Goal: Information Seeking & Learning: Learn about a topic

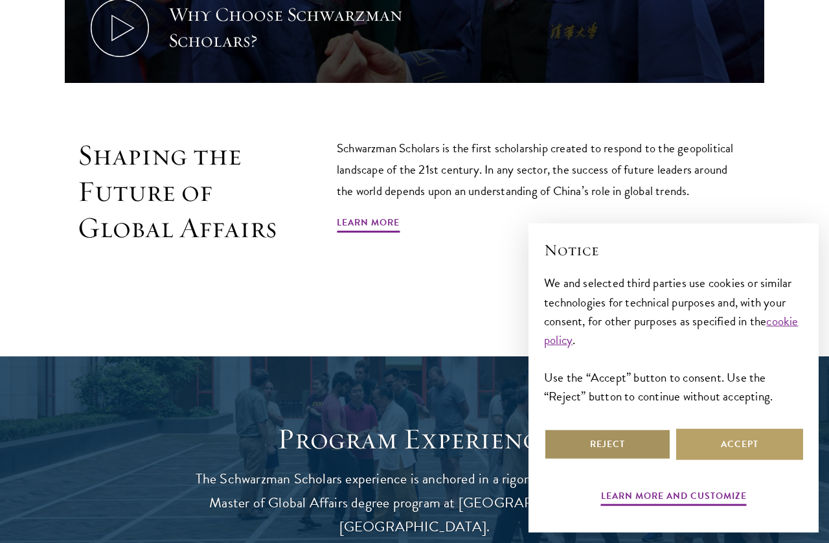
click at [574, 460] on button "Reject" at bounding box center [607, 444] width 127 height 31
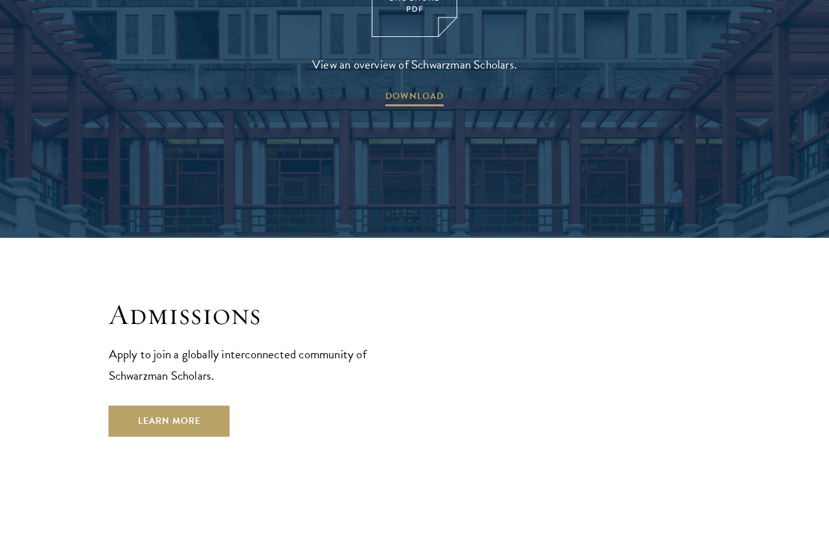
scroll to position [1905, 0]
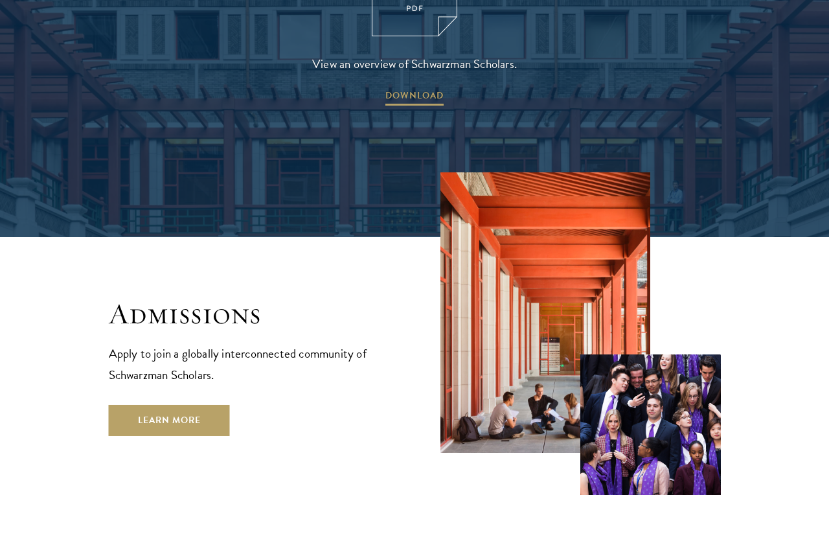
click at [122, 405] on link "Learn More" at bounding box center [169, 420] width 121 height 31
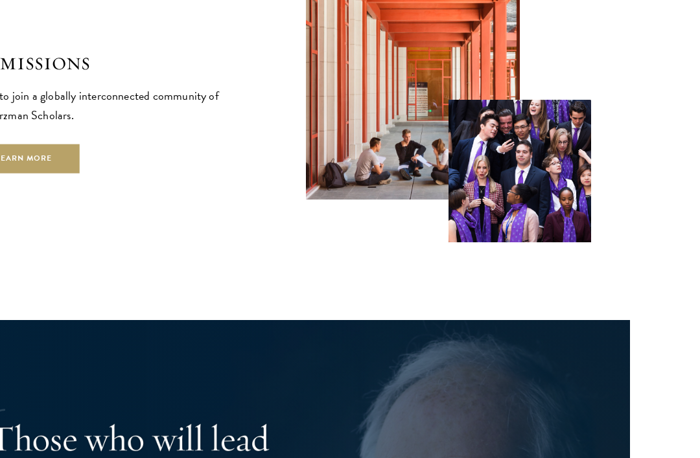
scroll to position [2007, 0]
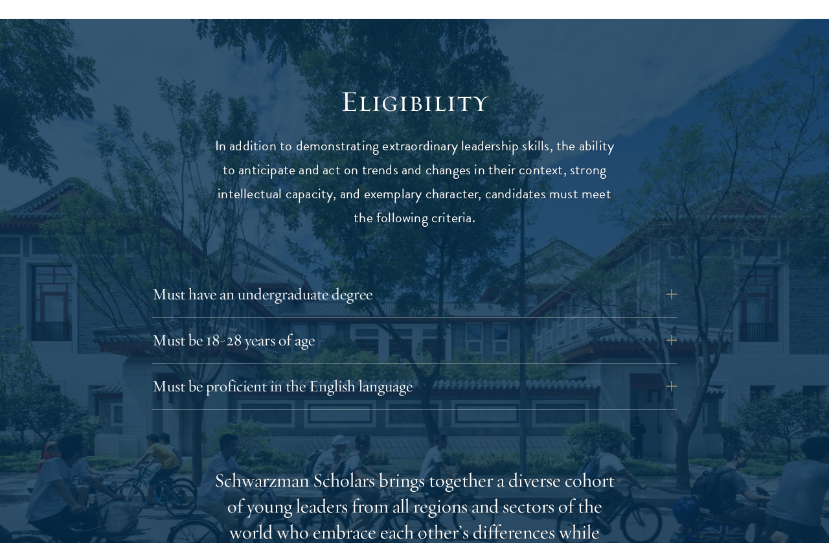
scroll to position [1598, 0]
click at [159, 370] on button "Must be proficient in the English language" at bounding box center [414, 385] width 525 height 31
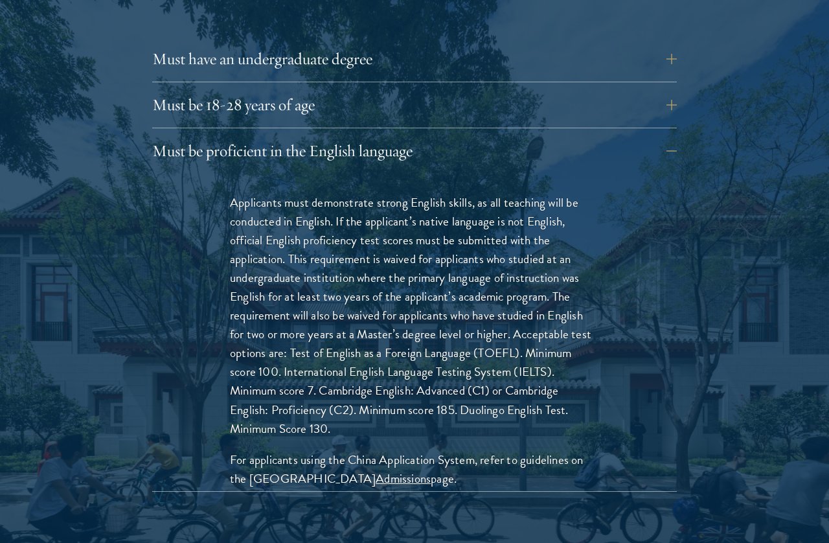
scroll to position [1832, 0]
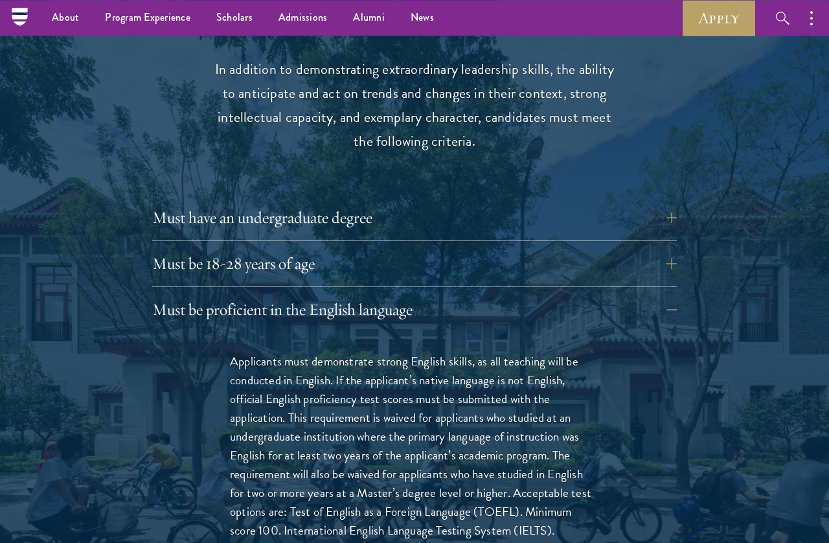
click at [165, 257] on button "Must be 18-28 years of age" at bounding box center [414, 263] width 525 height 31
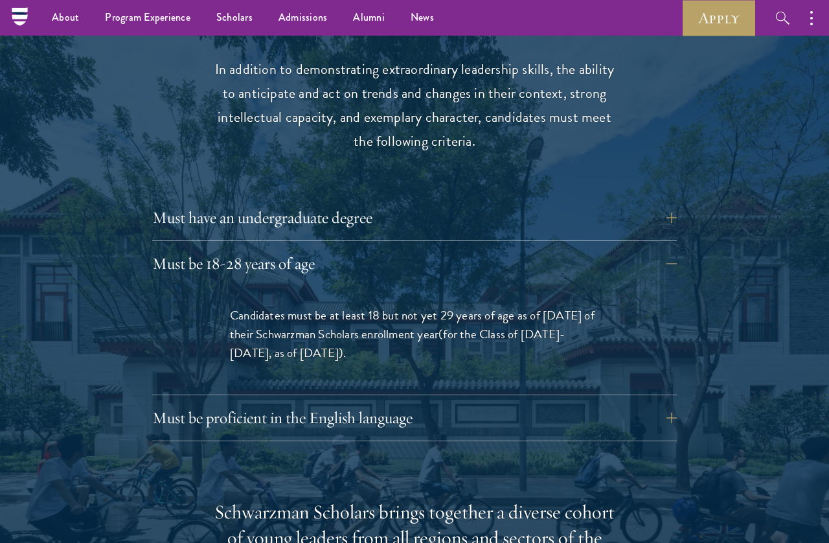
click at [171, 251] on button "Must be 18-28 years of age" at bounding box center [414, 263] width 525 height 31
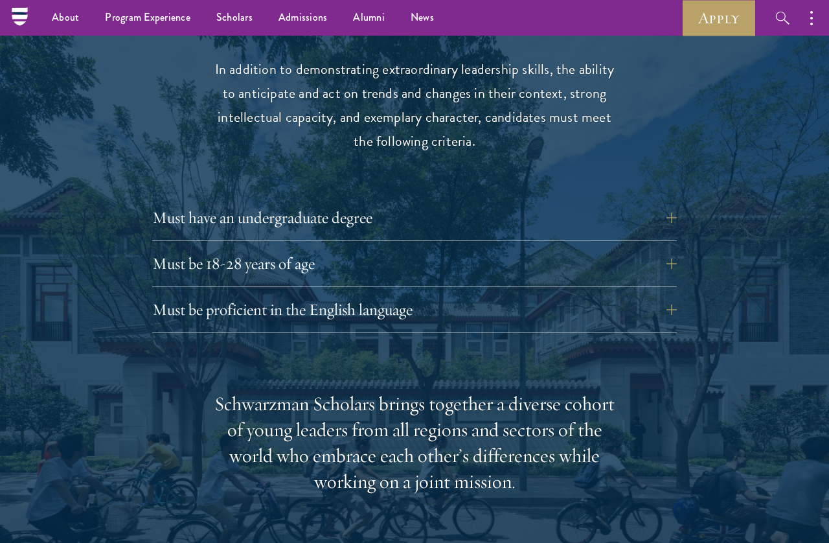
click at [172, 202] on button "Must have an undergraduate degree" at bounding box center [414, 217] width 525 height 31
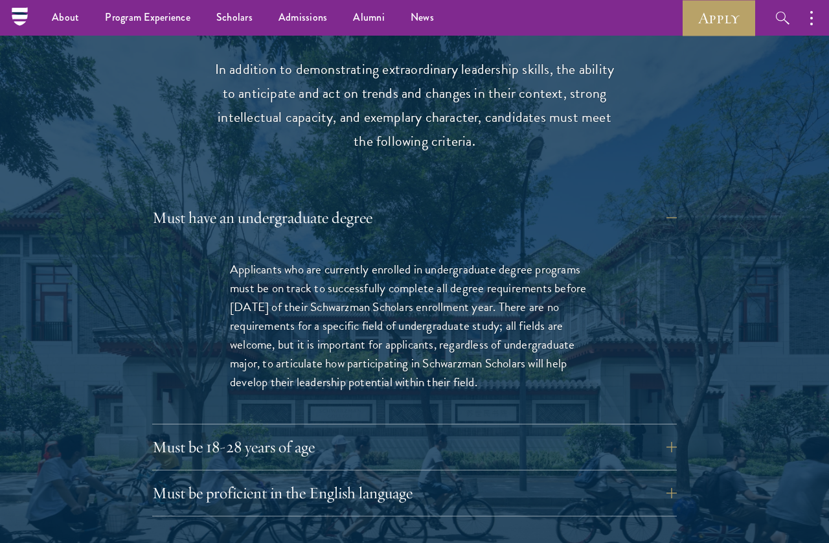
click at [179, 209] on button "Must have an undergraduate degree" at bounding box center [414, 217] width 525 height 31
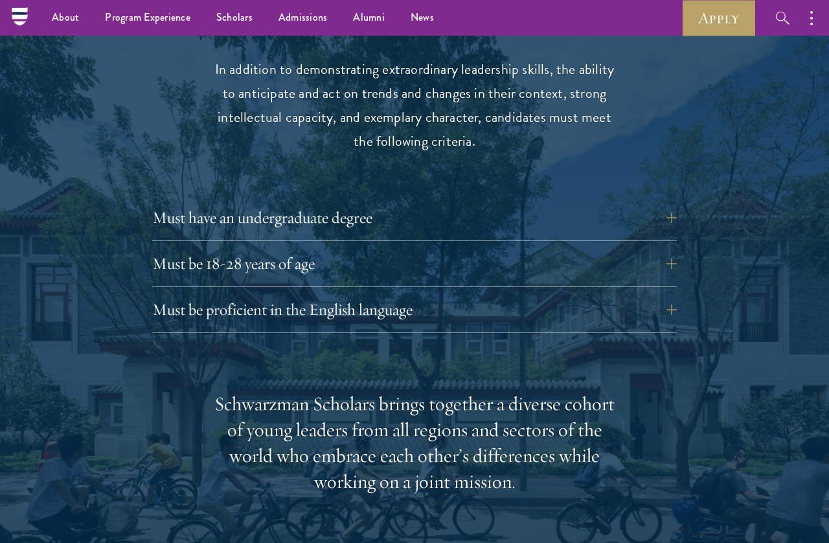
click at [159, 310] on button "Must be proficient in the English language" at bounding box center [414, 309] width 525 height 31
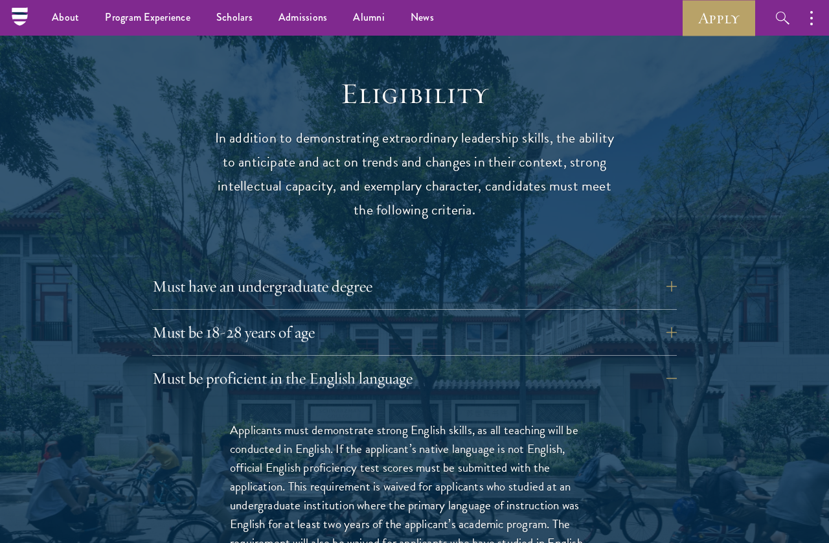
click at [168, 317] on button "Must be 18-28 years of age" at bounding box center [414, 332] width 525 height 31
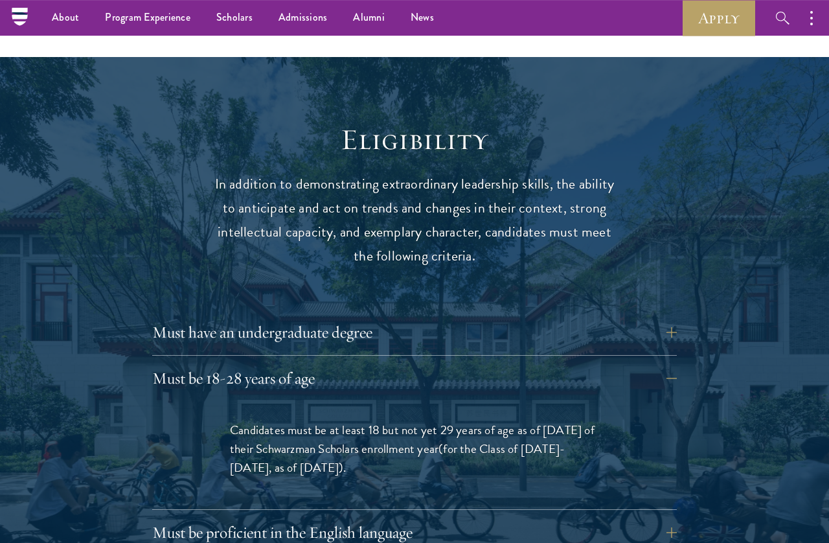
scroll to position [1559, 0]
click at [172, 319] on button "Must have an undergraduate degree" at bounding box center [414, 332] width 525 height 31
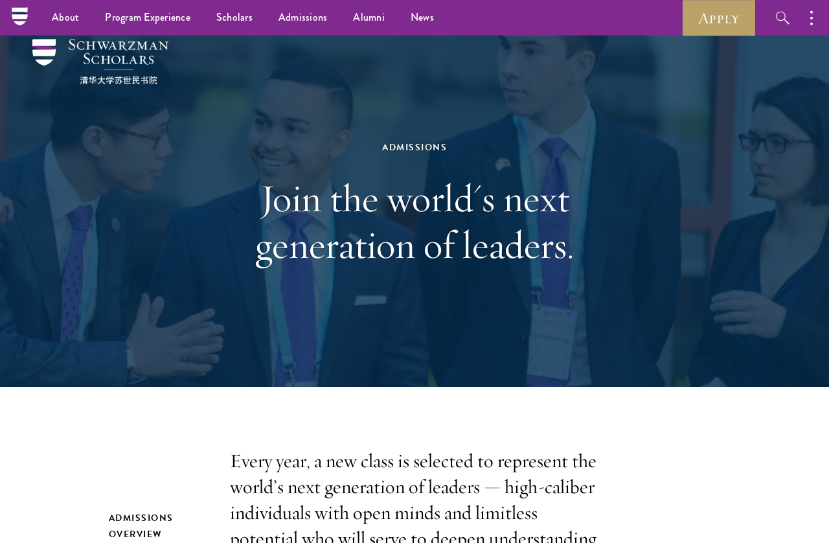
scroll to position [0, 0]
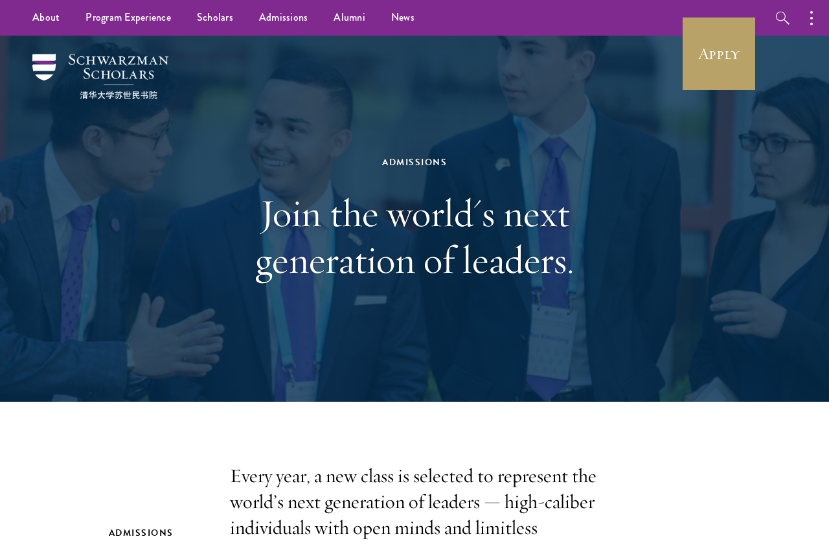
click at [213, 16] on link "Scholars" at bounding box center [215, 18] width 62 height 36
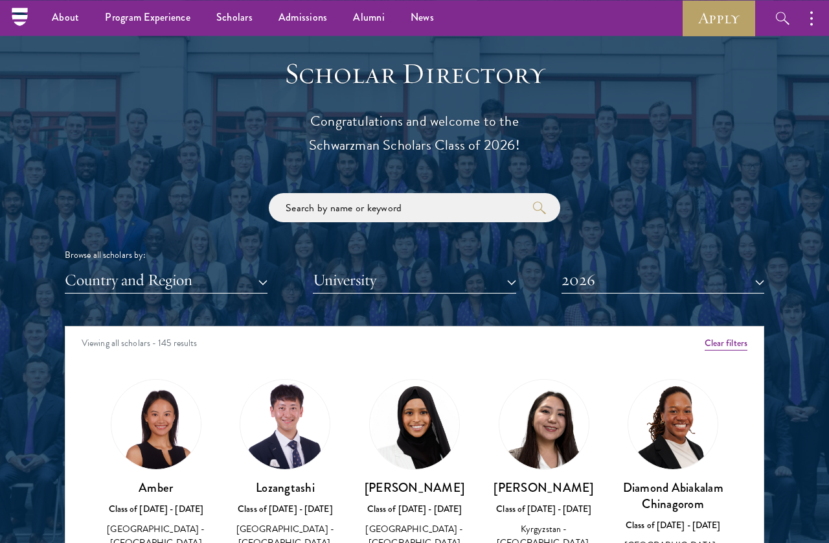
scroll to position [1277, 0]
